Goal: Task Accomplishment & Management: Manage account settings

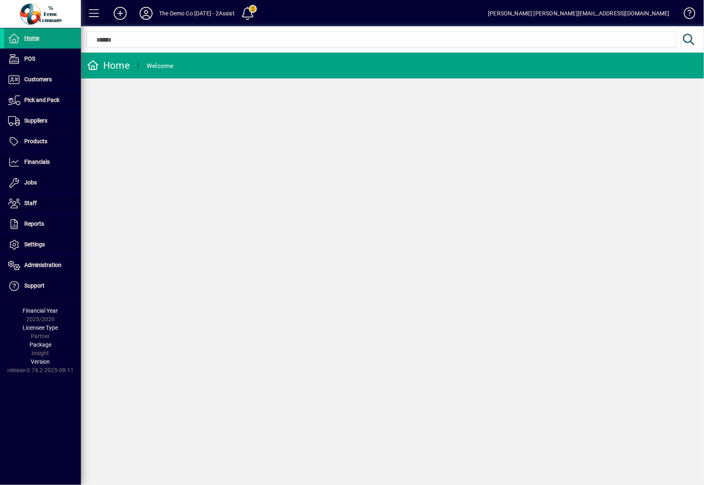
click at [584, 396] on div "Home Welcome" at bounding box center [392, 269] width 623 height 432
click at [142, 18] on icon at bounding box center [146, 13] width 16 height 13
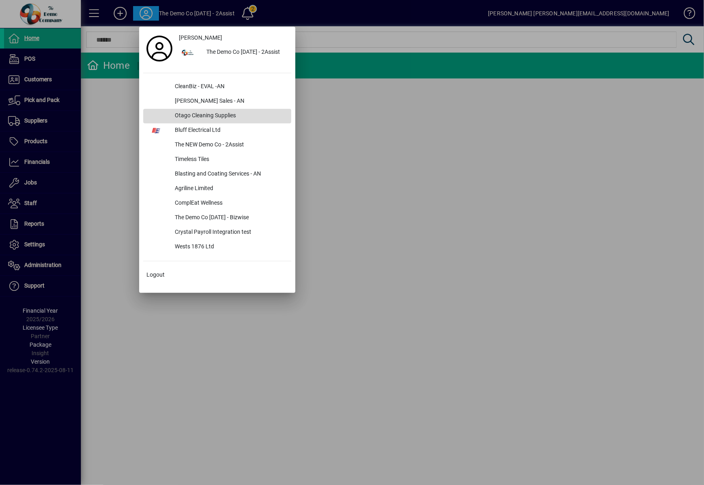
click at [184, 116] on div "Otago Cleaning Supplies" at bounding box center [229, 116] width 123 height 15
